Goal: Register for event/course

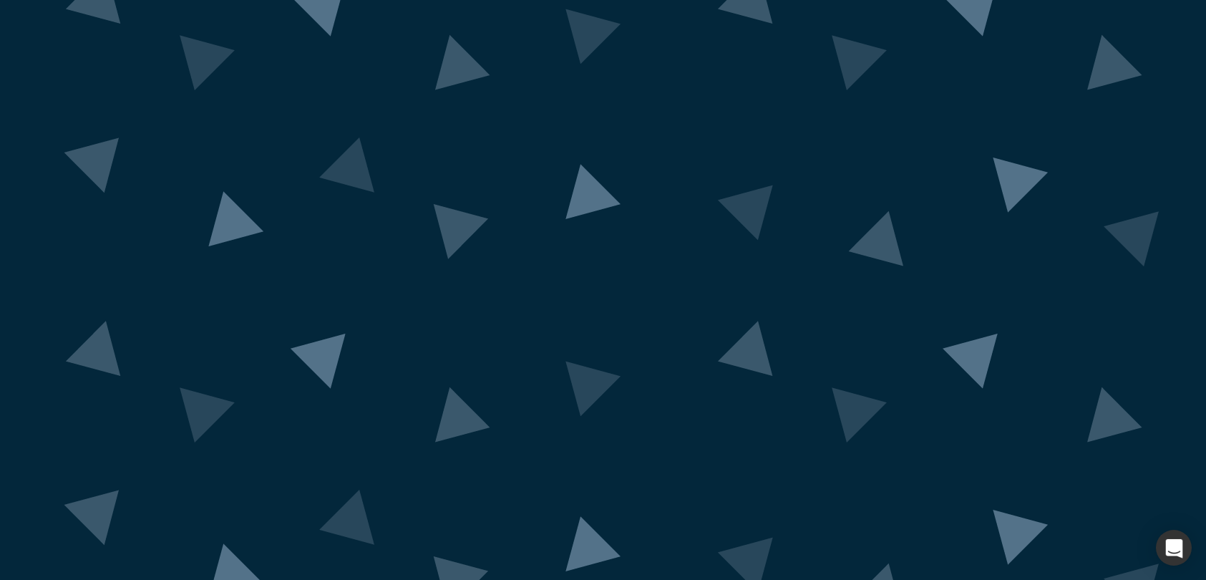
scroll to position [37, 0]
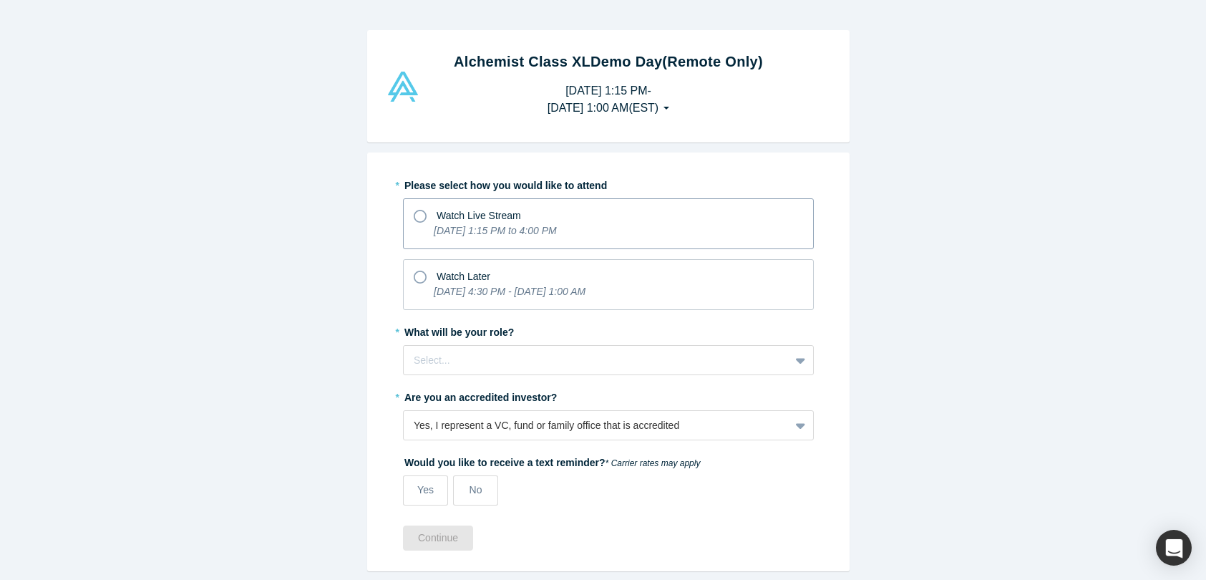
click at [523, 218] on div "Watch Live Stream" at bounding box center [608, 213] width 389 height 19
click at [0, 0] on input "Watch Live Stream [DATE] 1:15 PM to 4:00 PM" at bounding box center [0, 0] width 0 height 0
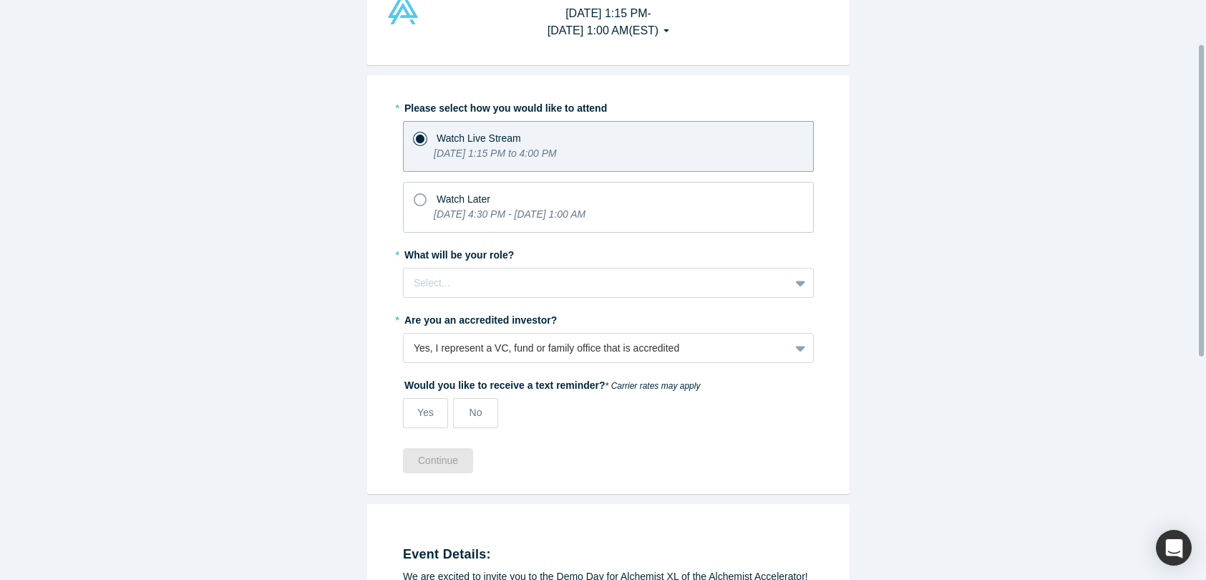
scroll to position [81, 0]
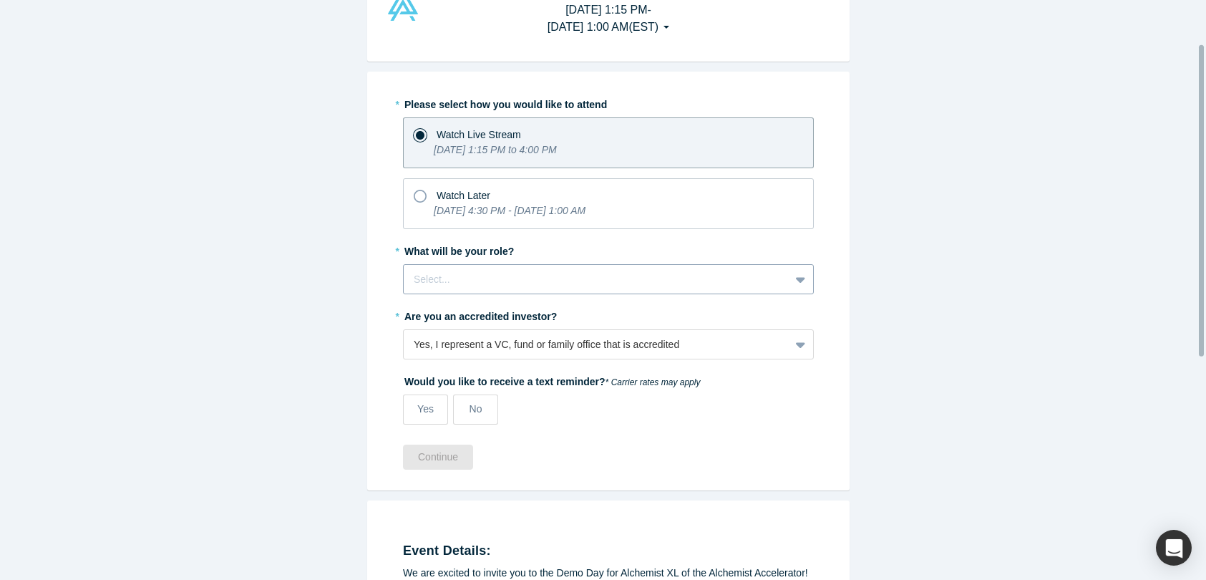
click at [518, 282] on div at bounding box center [597, 280] width 366 height 18
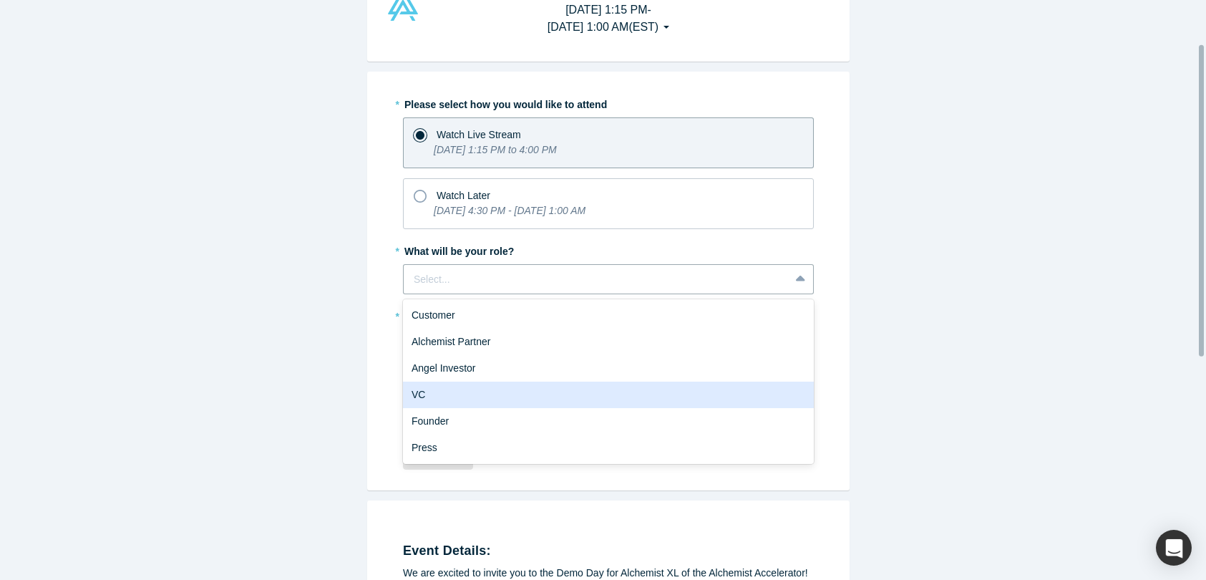
click at [482, 394] on div "VC" at bounding box center [608, 395] width 411 height 26
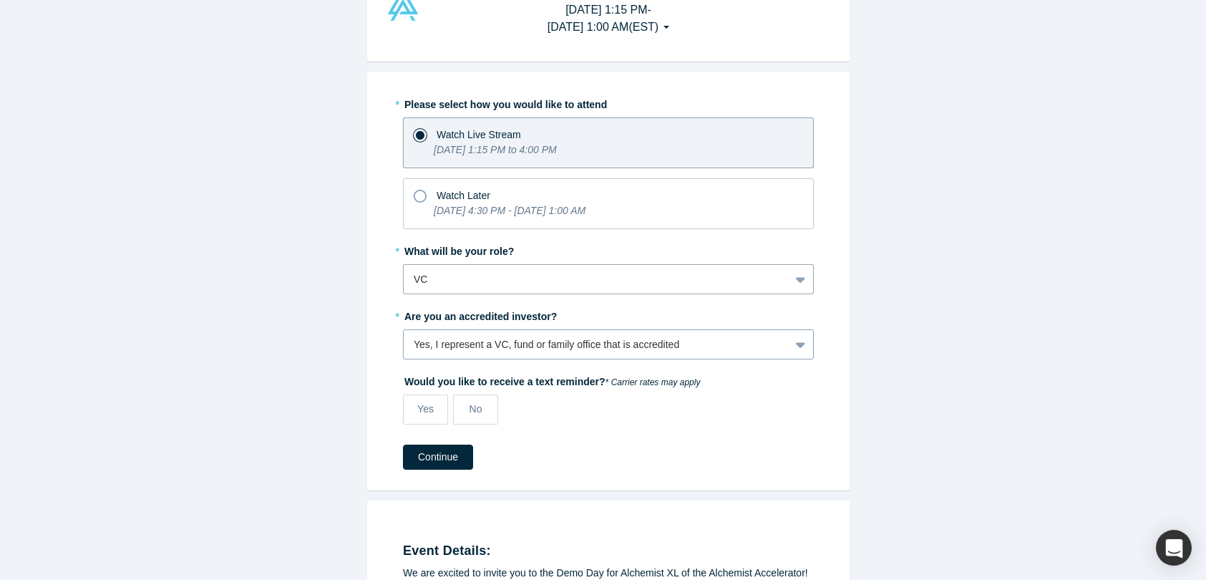
click at [493, 341] on div "Yes, I represent a VC, fund or family office that is accredited" at bounding box center [597, 344] width 366 height 15
click at [889, 327] on div "Alchemist Class XL Demo Day (Remote Only) [DATE] 1:15 PM - [DATE] 1:00 AM ( EST…" at bounding box center [608, 295] width 1217 height 591
click at [470, 406] on span "No" at bounding box center [476, 408] width 13 height 11
click at [0, 0] on input "No" at bounding box center [0, 0] width 0 height 0
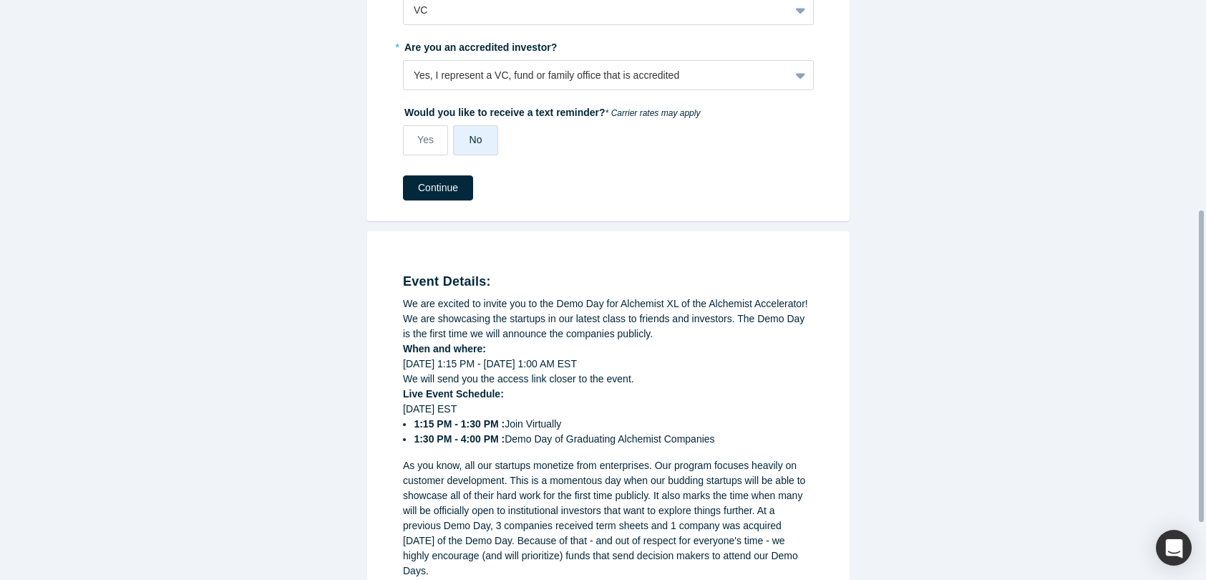
scroll to position [495, 0]
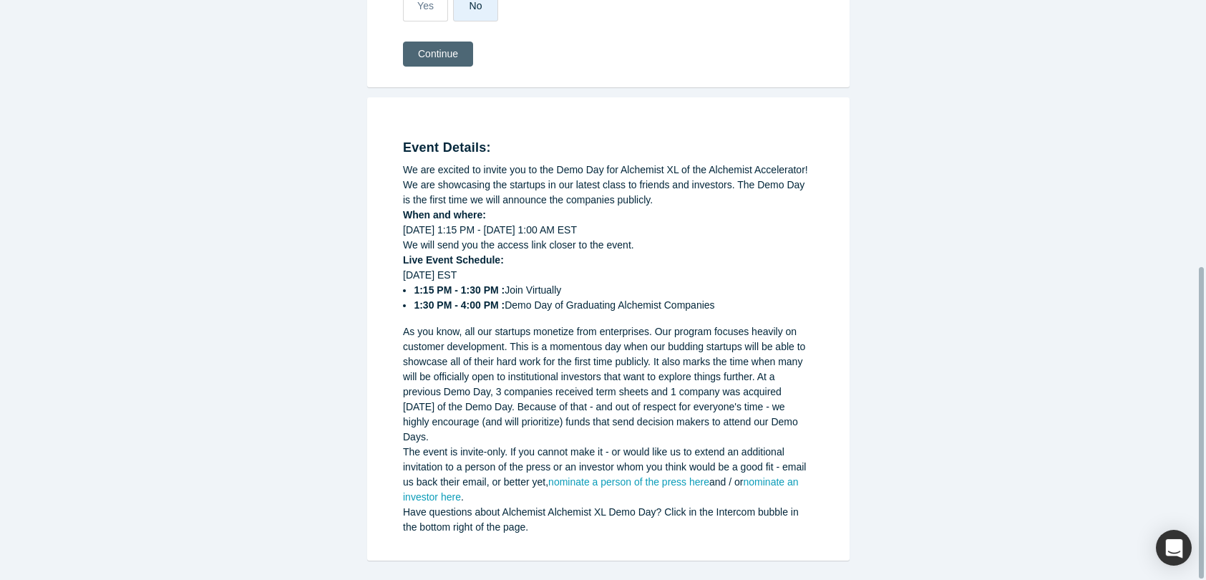
click at [423, 42] on button "Continue" at bounding box center [438, 54] width 70 height 25
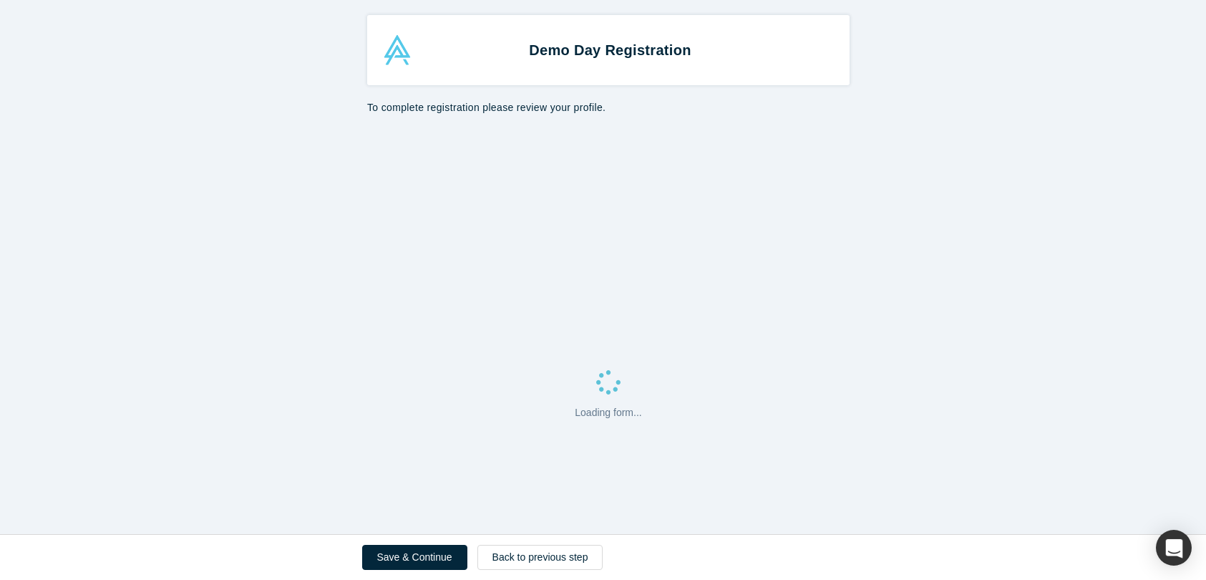
select select "US"
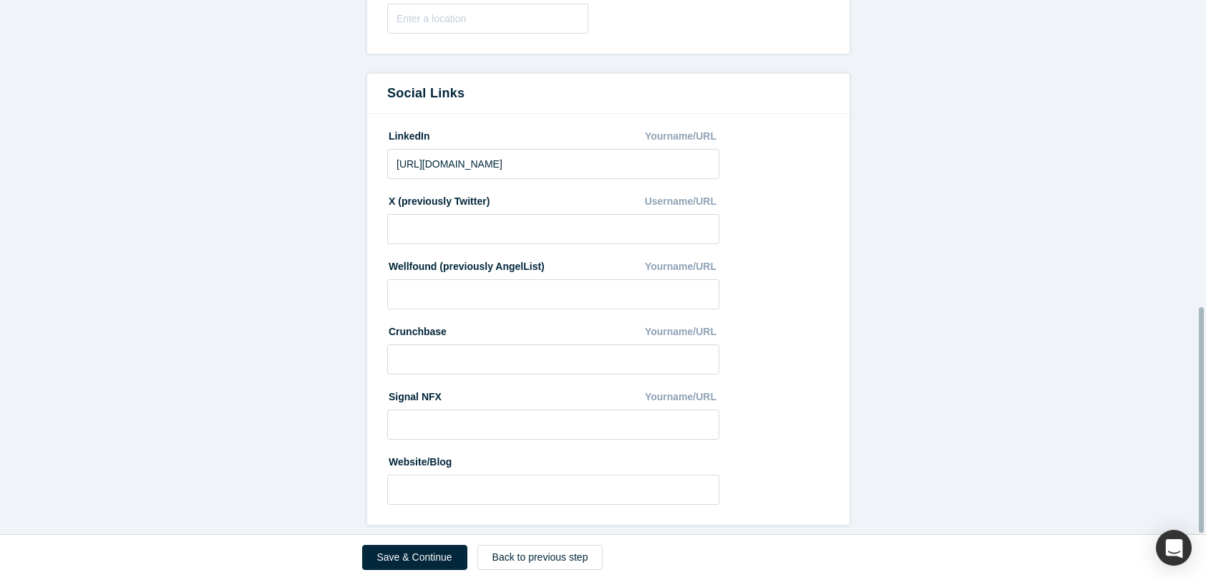
scroll to position [727, 0]
click at [442, 560] on button "Save & Continue" at bounding box center [414, 557] width 105 height 25
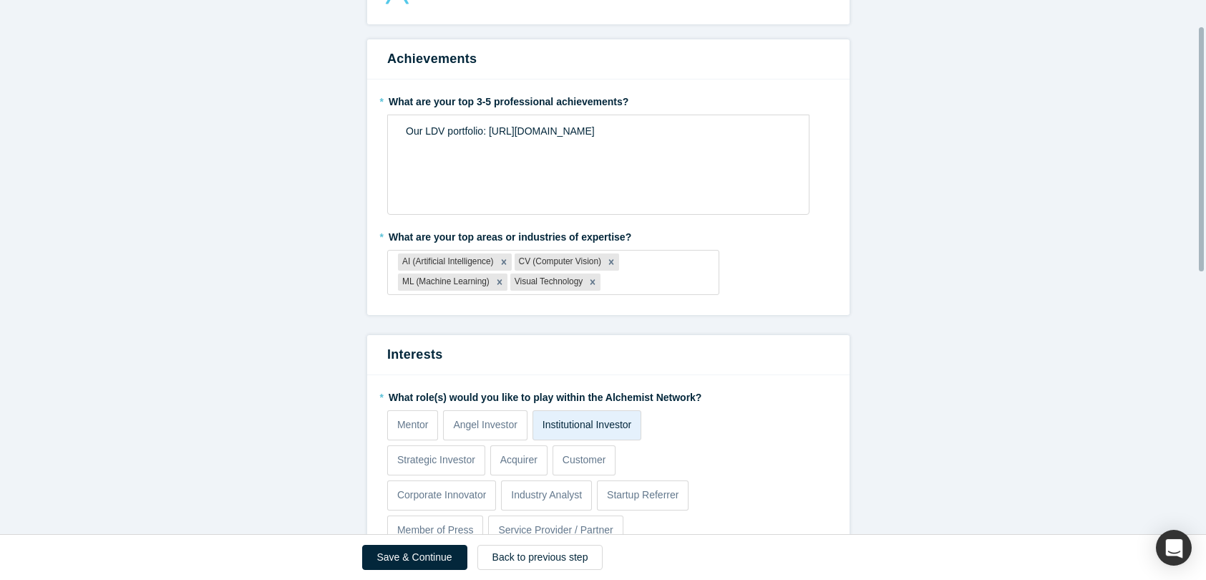
scroll to position [57, 0]
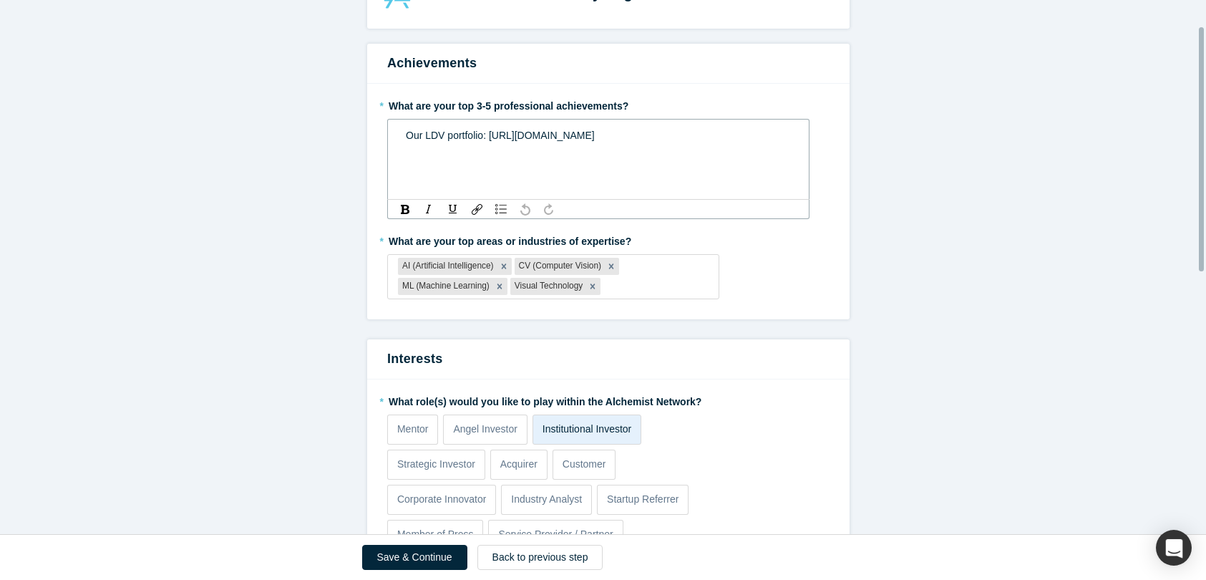
click at [625, 142] on div "Our LDV portfolio: [URL][DOMAIN_NAME]" at bounding box center [599, 135] width 386 height 15
drag, startPoint x: 418, startPoint y: 135, endPoint x: 367, endPoint y: 135, distance: 50.8
click at [367, 135] on div "* What are your top 3-5 professional achievements? Our LDV portfolio: [URL][DOM…" at bounding box center [608, 201] width 482 height 235
click at [466, 146] on div "Our" at bounding box center [599, 150] width 386 height 15
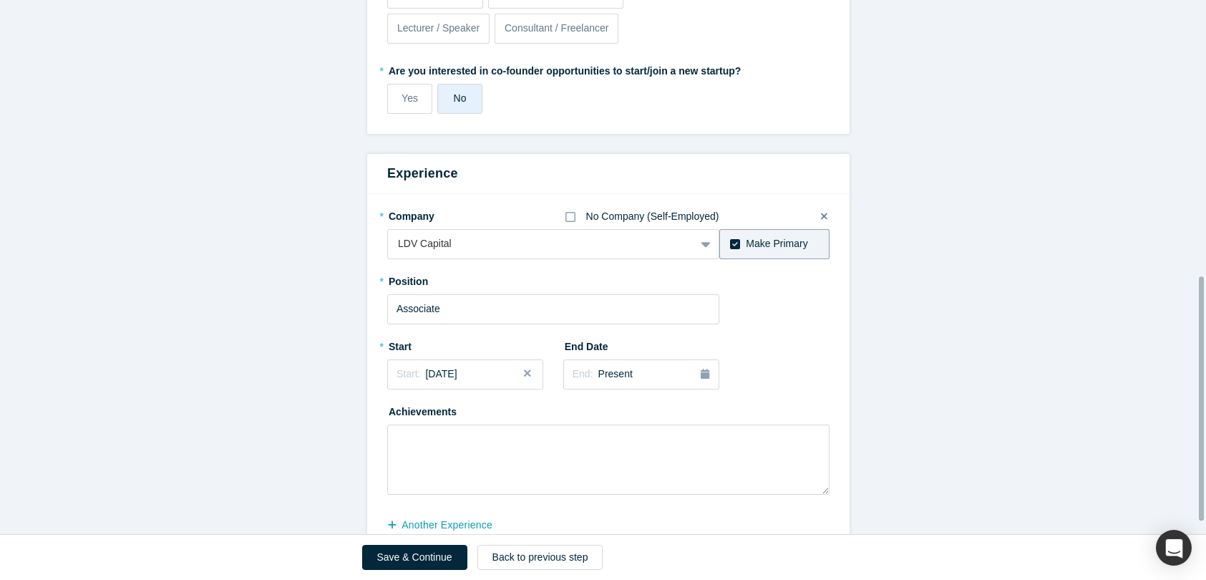
scroll to position [631, 0]
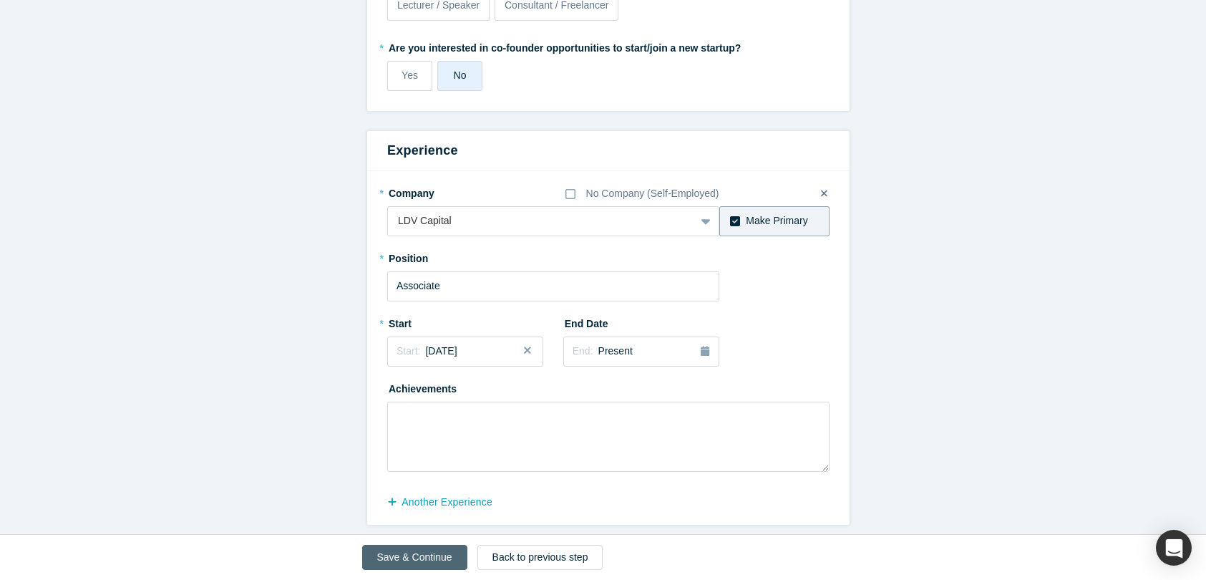
click at [437, 554] on button "Save & Continue" at bounding box center [414, 557] width 105 height 25
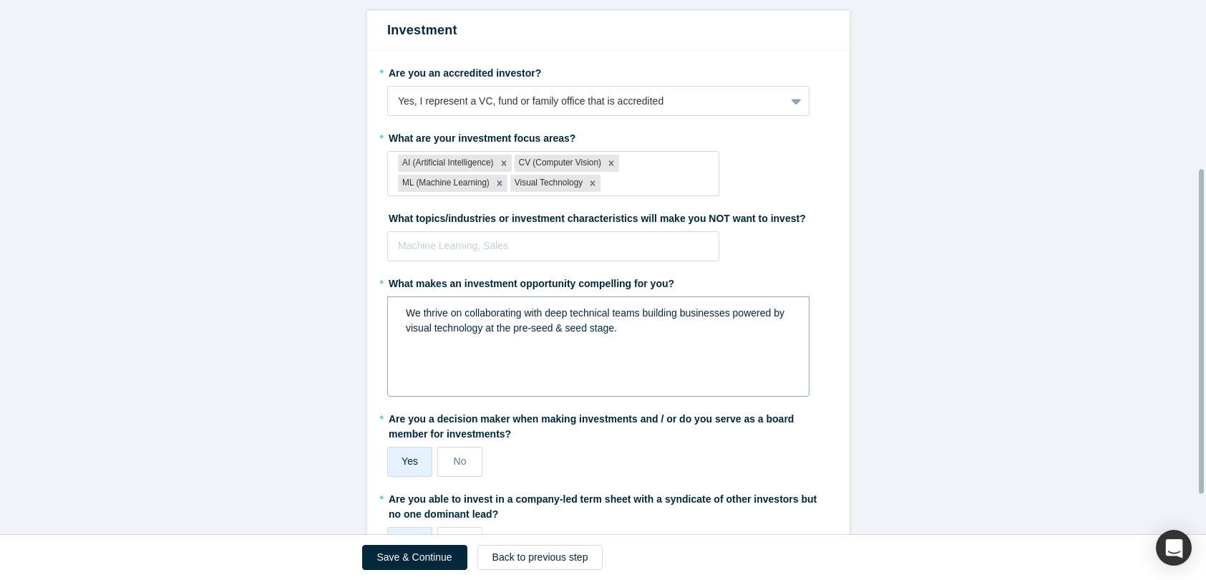
scroll to position [275, 0]
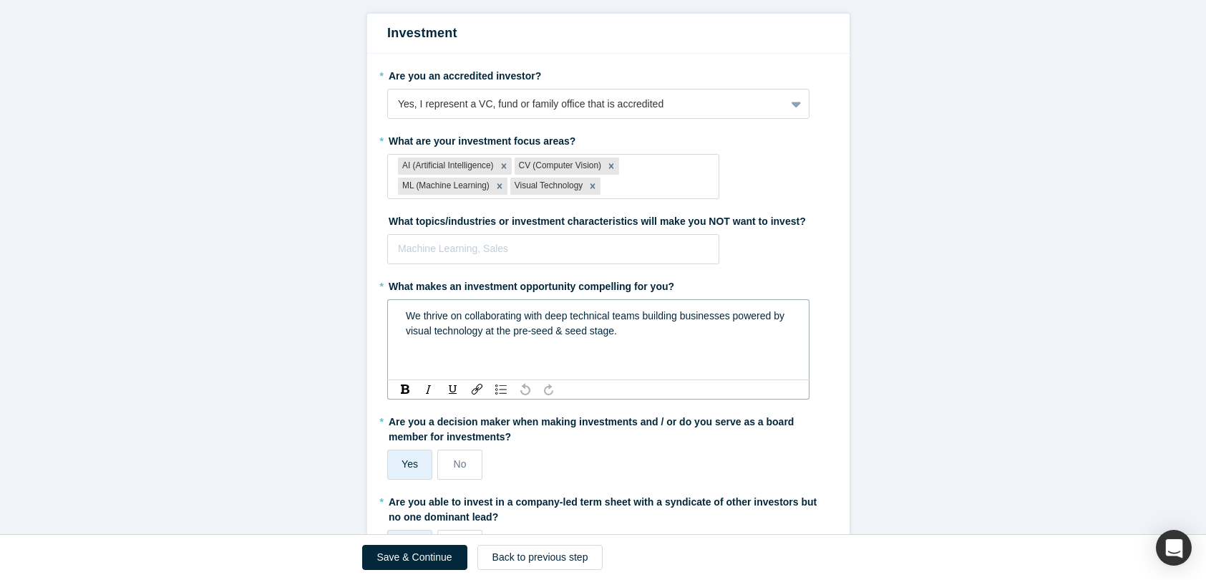
click at [616, 331] on div "We thrive on collaborating with deep technical teams building businesses powere…" at bounding box center [599, 323] width 386 height 30
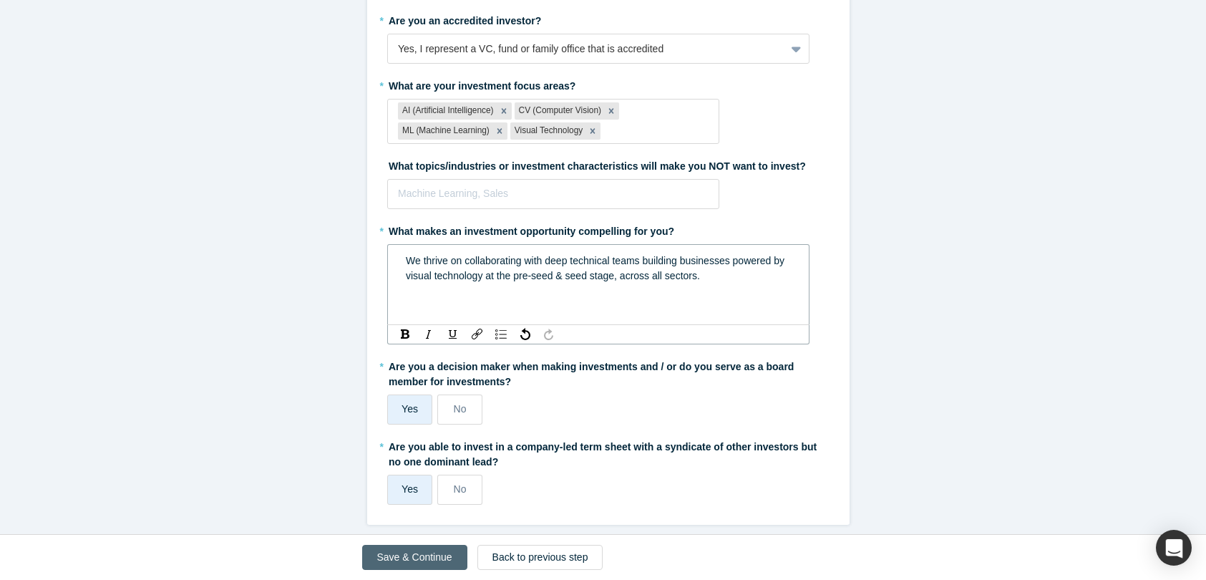
click at [417, 557] on button "Save & Continue" at bounding box center [414, 557] width 105 height 25
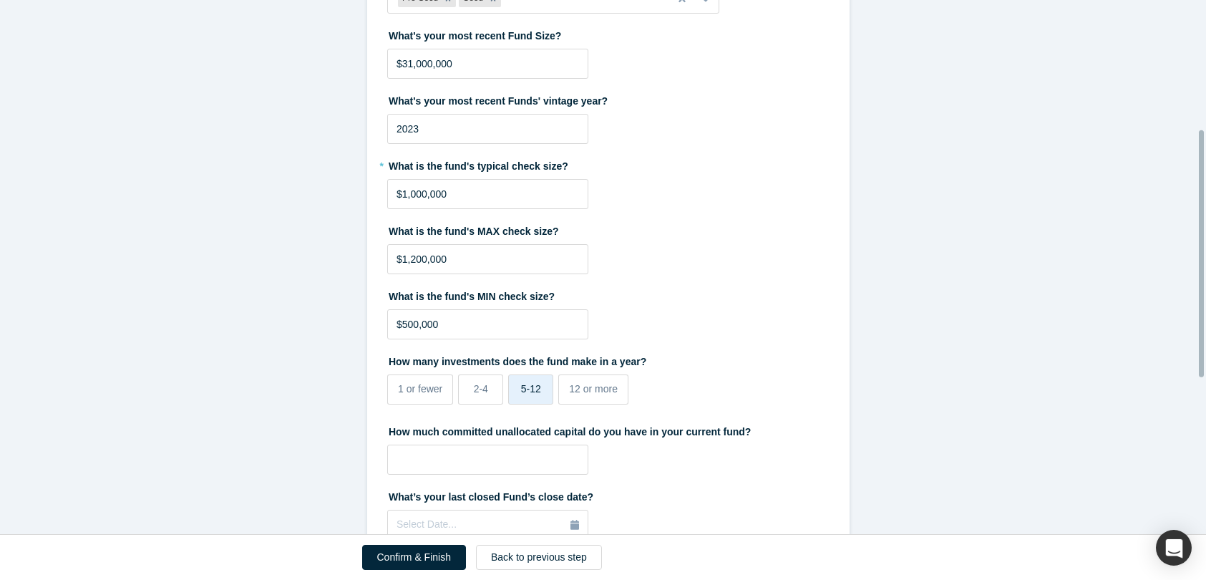
scroll to position [283, 0]
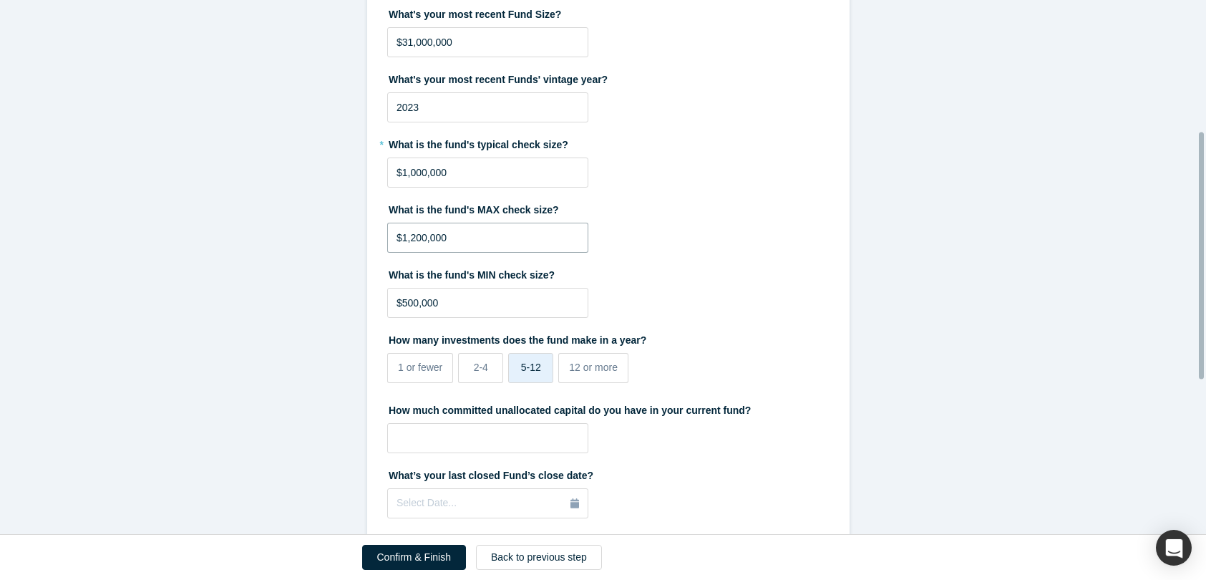
click at [410, 242] on input "$1,200,000" at bounding box center [487, 238] width 201 height 30
type input "$1,500,000"
click at [585, 277] on label "What is the fund's MIN check size?" at bounding box center [608, 273] width 442 height 20
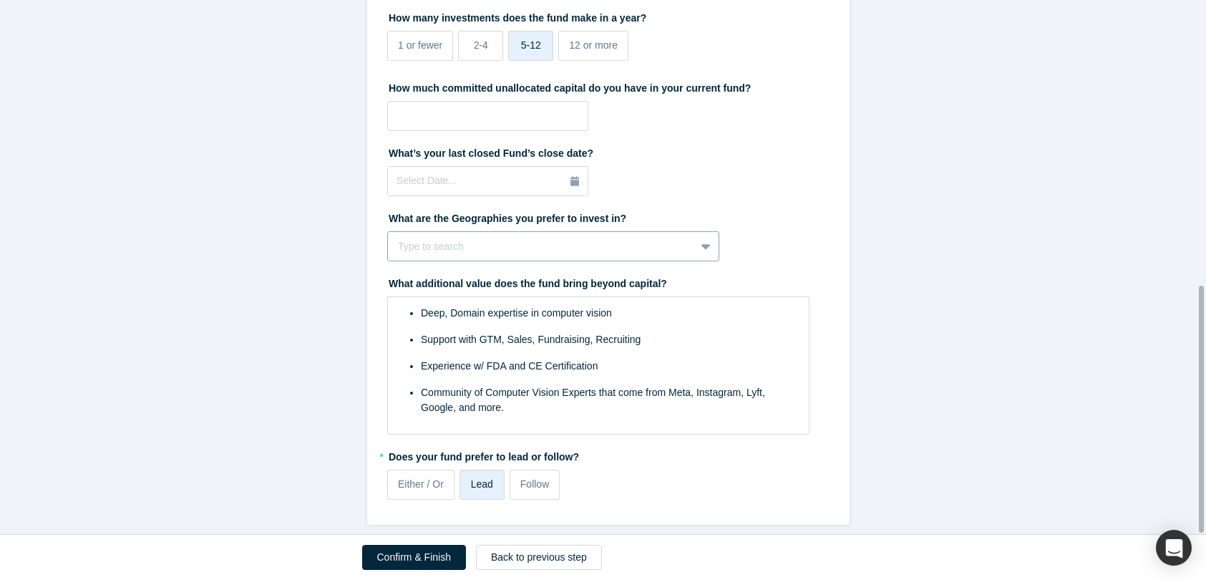
scroll to position [0, 0]
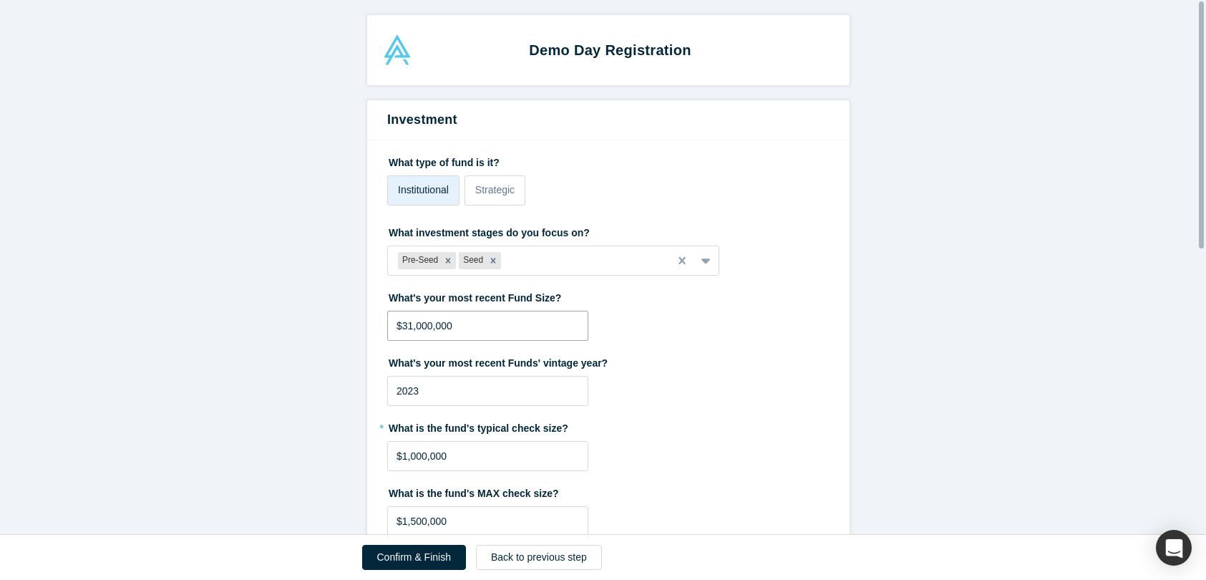
click at [432, 324] on input "$31,000,000" at bounding box center [487, 326] width 201 height 30
click at [625, 387] on div "What's your most recent Funds' vintage year? 2023" at bounding box center [608, 378] width 442 height 55
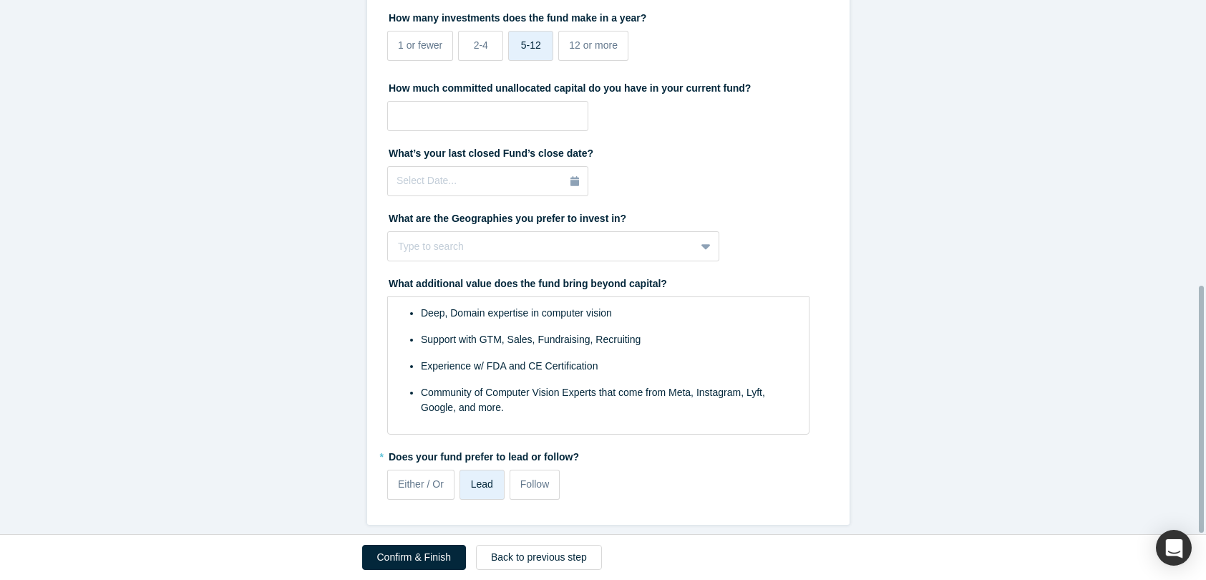
scroll to position [616, 0]
click at [419, 560] on button "Confirm & Finish" at bounding box center [414, 557] width 104 height 25
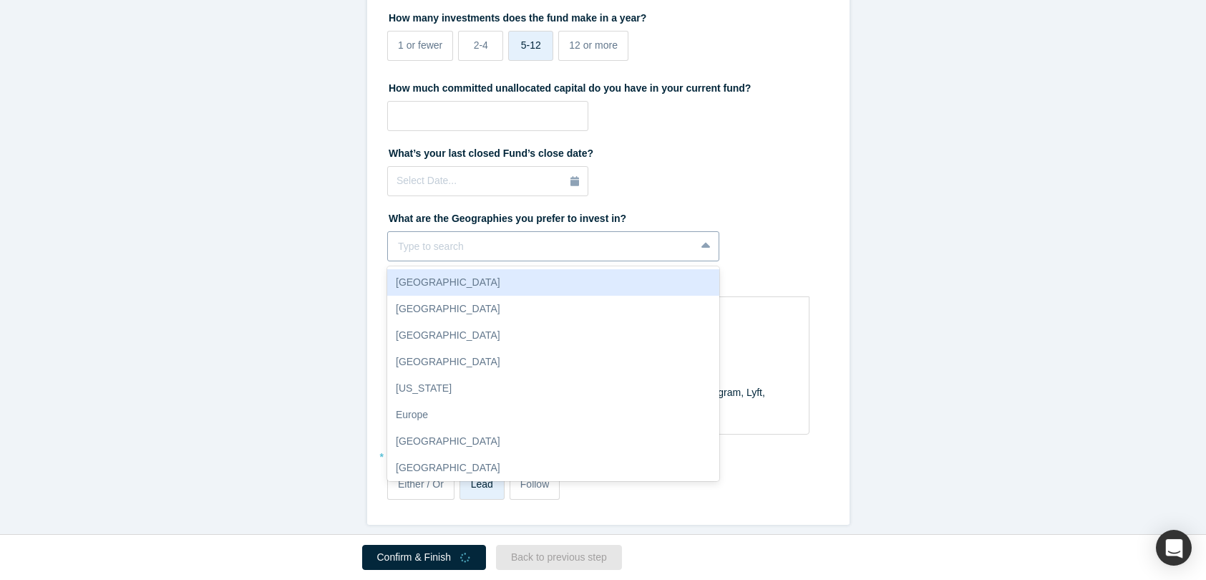
click at [542, 238] on div at bounding box center [541, 247] width 287 height 18
